Goal: Task Accomplishment & Management: Manage account settings

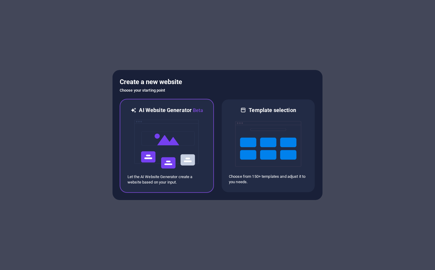
click at [188, 143] on img at bounding box center [167, 144] width 66 height 60
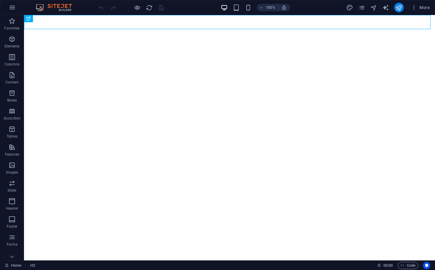
click at [395, 10] on button "publish" at bounding box center [399, 8] width 10 height 10
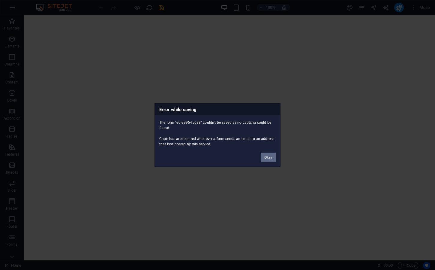
click at [268, 156] on button "Okay" at bounding box center [268, 156] width 15 height 9
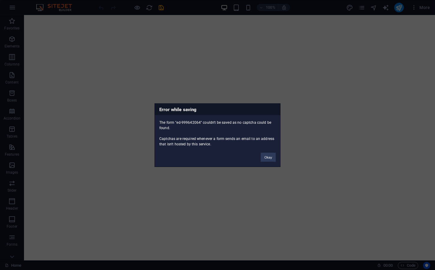
click at [269, 162] on div "Error while saving The form "ed-999642064" couldn't be saved as no captcha coul…" at bounding box center [218, 134] width 126 height 63
click at [269, 161] on button "Okay" at bounding box center [268, 156] width 15 height 9
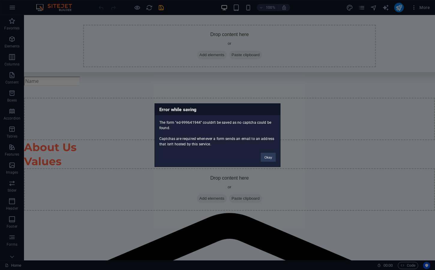
scroll to position [26253, 0]
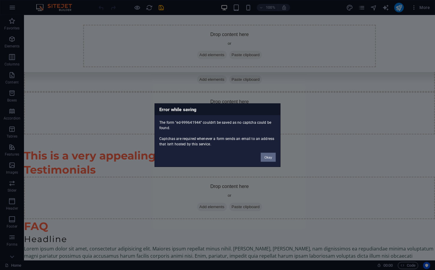
click at [272, 154] on button "Okay" at bounding box center [268, 156] width 15 height 9
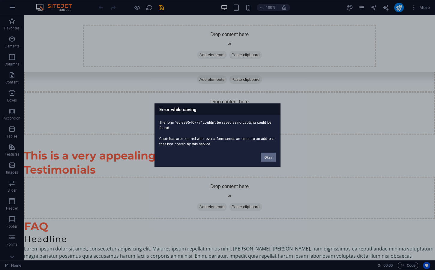
click at [272, 154] on button "Okay" at bounding box center [268, 156] width 15 height 9
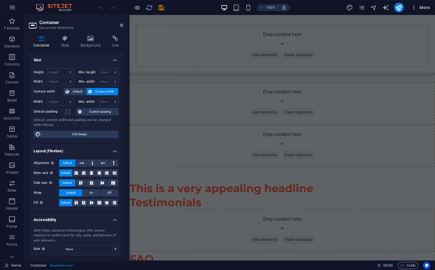
scroll to position [23061, 0]
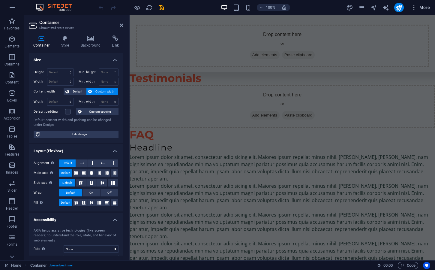
click at [419, 8] on span "More" at bounding box center [420, 8] width 19 height 6
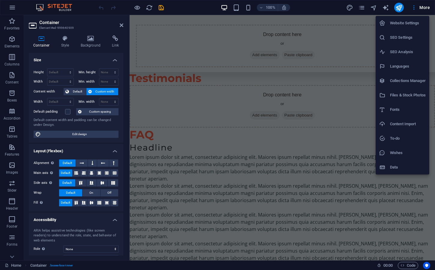
click at [399, 22] on h6 "Website Settings" at bounding box center [408, 23] width 36 height 7
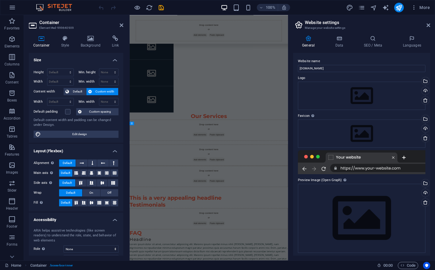
scroll to position [23130, 0]
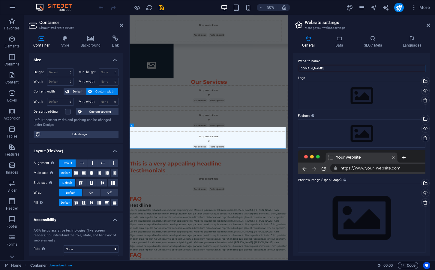
click at [330, 67] on input "[DOMAIN_NAME]" at bounding box center [362, 68] width 128 height 7
type input "wonderfly"
type input "phototransformation.wonderfly.ge"
click at [362, 58] on label "Website name" at bounding box center [362, 61] width 128 height 7
click at [362, 65] on input "phototransformation.wonderfly.ge" at bounding box center [362, 68] width 128 height 7
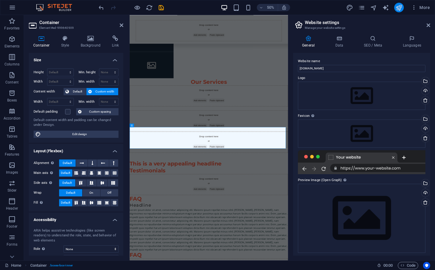
click at [400, 7] on icon "publish" at bounding box center [399, 7] width 7 height 7
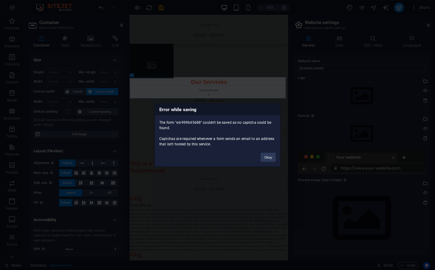
scroll to position [23230, 0]
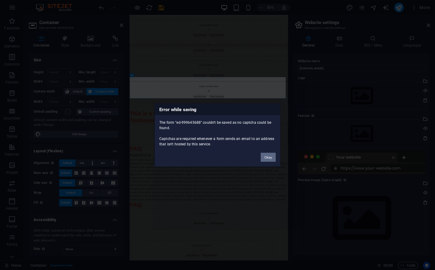
click at [261, 156] on button "Okay" at bounding box center [268, 156] width 15 height 9
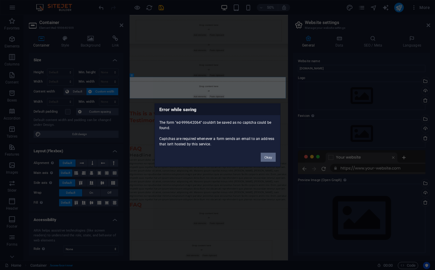
click at [273, 155] on button "Okay" at bounding box center [268, 156] width 15 height 9
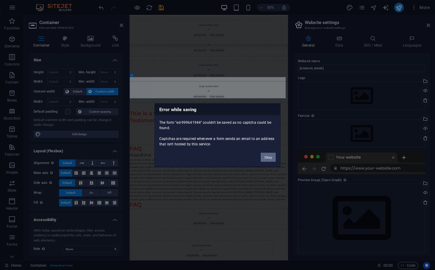
click at [273, 155] on button "Okay" at bounding box center [268, 156] width 15 height 9
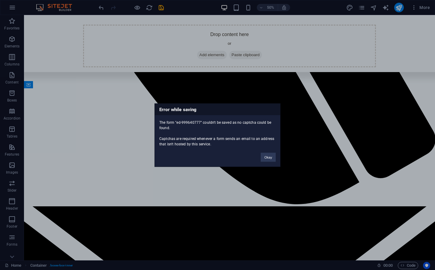
scroll to position [26260, 0]
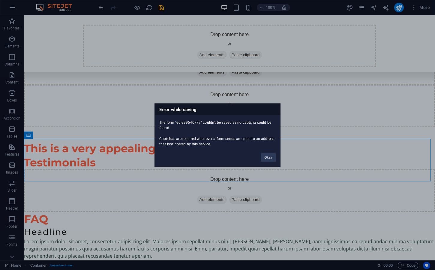
click at [266, 152] on div "Okay" at bounding box center [268, 153] width 24 height 15
click at [266, 158] on button "Okay" at bounding box center [268, 156] width 15 height 9
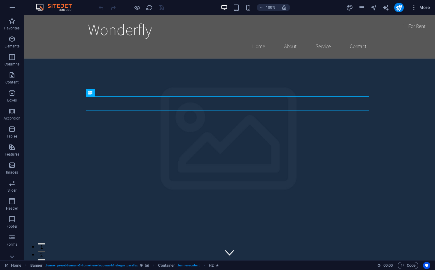
click at [423, 5] on span "More" at bounding box center [420, 8] width 19 height 6
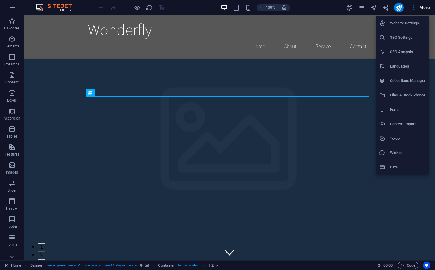
click at [398, 24] on h6 "Website Settings" at bounding box center [408, 23] width 36 height 7
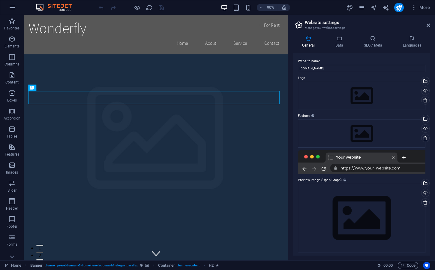
scroll to position [2, 0]
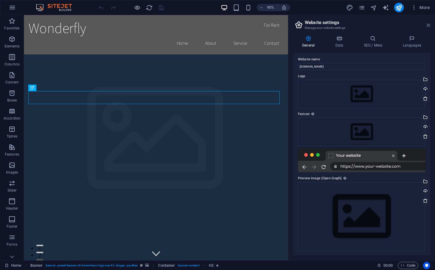
click at [428, 26] on icon at bounding box center [429, 25] width 4 height 5
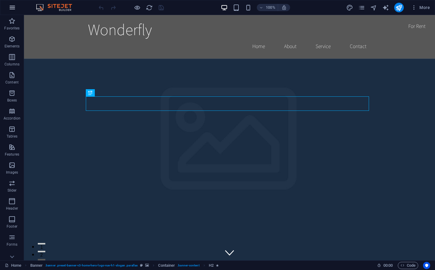
click at [14, 9] on icon "button" at bounding box center [12, 7] width 7 height 7
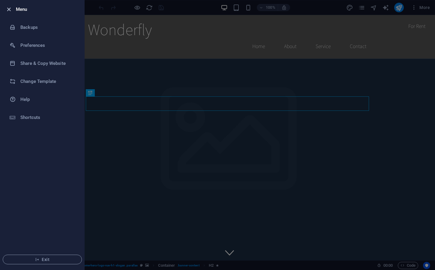
click at [8, 7] on icon "button" at bounding box center [8, 9] width 7 height 7
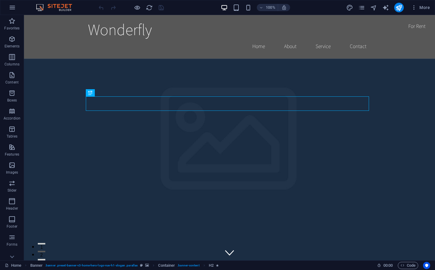
click at [8, 7] on button "button" at bounding box center [12, 7] width 14 height 14
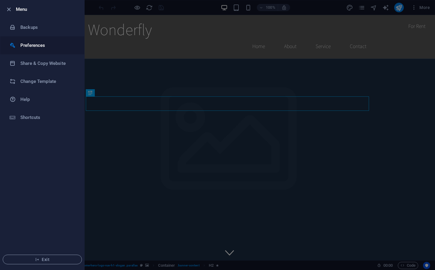
click at [36, 48] on h6 "Preferences" at bounding box center [48, 45] width 56 height 7
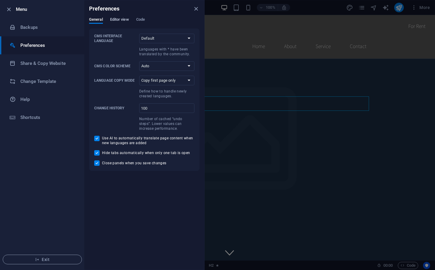
click at [125, 21] on span "Editor view" at bounding box center [119, 20] width 19 height 8
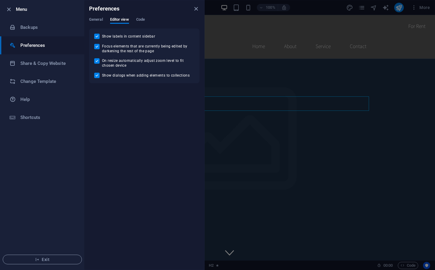
click at [135, 19] on div "General Editor view Code" at bounding box center [144, 22] width 110 height 11
click at [137, 19] on span "Code" at bounding box center [140, 20] width 9 height 8
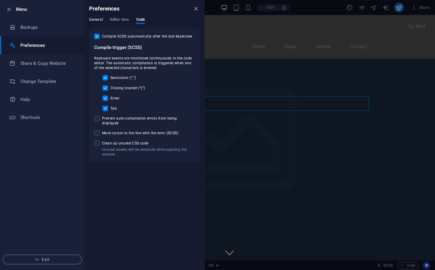
click at [95, 22] on span "General" at bounding box center [96, 20] width 14 height 8
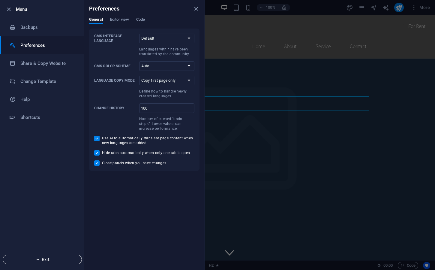
click at [49, 255] on button "Exit" at bounding box center [42, 259] width 79 height 10
click at [56, 260] on span "Exit" at bounding box center [42, 259] width 69 height 5
